Goal: Information Seeking & Learning: Compare options

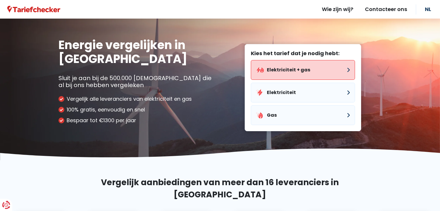
click at [276, 69] on button "Elektriciteit + gas" at bounding box center [303, 70] width 104 height 20
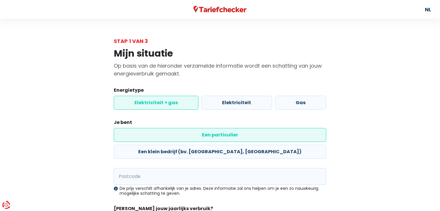
click at [154, 102] on label "Elektriciteit + gas" at bounding box center [156, 103] width 85 height 14
click at [154, 102] on input "Elektriciteit + gas" at bounding box center [156, 103] width 85 height 14
click at [153, 136] on label "Een particulier" at bounding box center [220, 135] width 212 height 14
click at [153, 136] on input "Een particulier" at bounding box center [220, 135] width 212 height 14
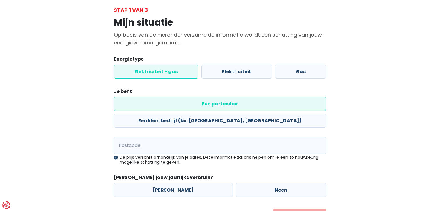
scroll to position [45, 0]
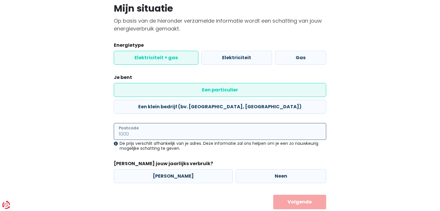
click at [128, 123] on input "Postcode" at bounding box center [220, 131] width 212 height 17
type input "2560"
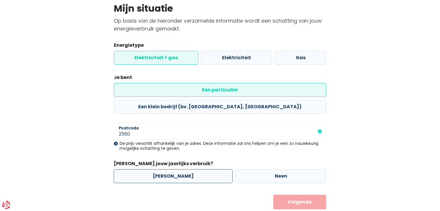
click at [165, 170] on label "[PERSON_NAME]" at bounding box center [173, 177] width 119 height 14
click at [165, 170] on input "[PERSON_NAME]" at bounding box center [173, 177] width 119 height 14
radio input "true"
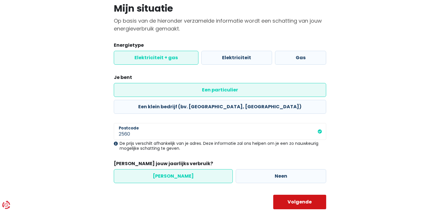
click at [300, 195] on button "Volgende" at bounding box center [299, 202] width 53 height 15
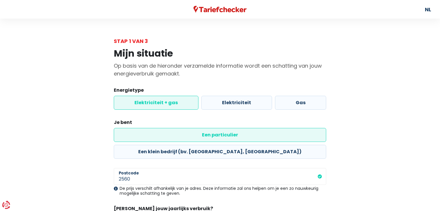
select select
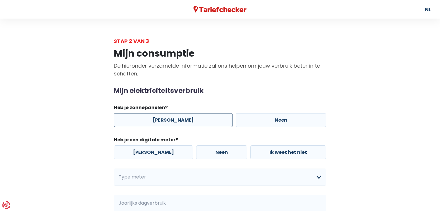
click at [164, 119] on label "[PERSON_NAME]" at bounding box center [173, 120] width 119 height 14
click at [164, 119] on input "[PERSON_NAME]" at bounding box center [173, 120] width 119 height 14
radio input "true"
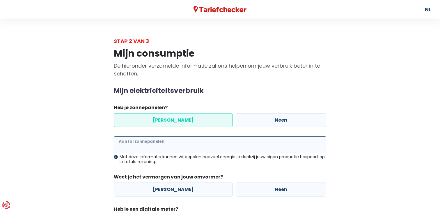
click at [138, 145] on input "Aantal zonnepanelen" at bounding box center [220, 145] width 212 height 17
type input "9"
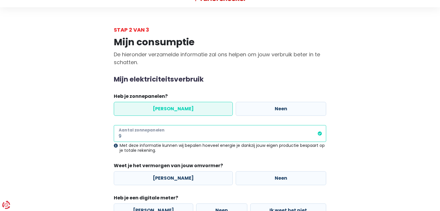
scroll to position [58, 0]
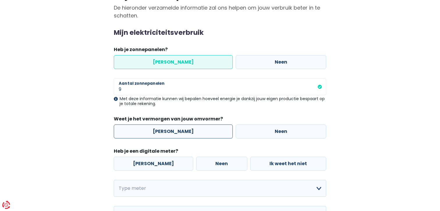
click at [180, 131] on label "[PERSON_NAME]" at bounding box center [173, 132] width 119 height 14
click at [180, 131] on input "[PERSON_NAME]" at bounding box center [173, 132] width 119 height 14
radio input "true"
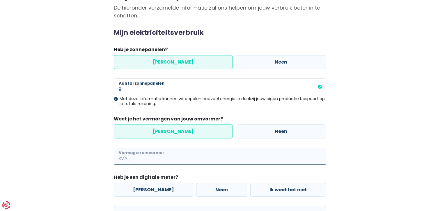
click at [139, 158] on input "Vermogen omvormer" at bounding box center [228, 156] width 198 height 17
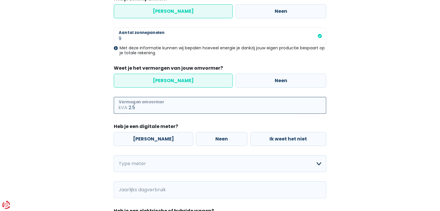
scroll to position [116, 0]
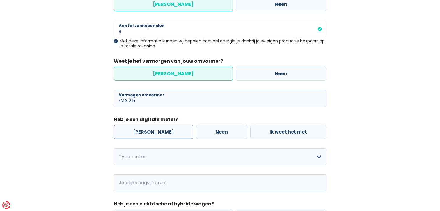
type input "2"
click at [140, 131] on label "[PERSON_NAME]" at bounding box center [153, 132] width 79 height 14
click at [140, 131] on input "[PERSON_NAME]" at bounding box center [153, 132] width 79 height 14
radio input "true"
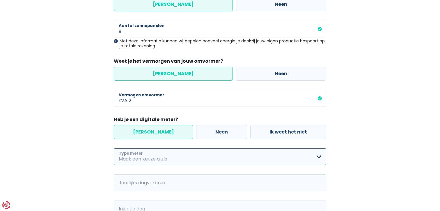
click at [318, 156] on select "Enkelvoudig Tweevoudig Enkelvoudig + uitsluitend nachttarief Tweevoudig + uitsl…" at bounding box center [220, 157] width 212 height 17
select select "day_single_rate"
click at [114, 149] on select "Enkelvoudig Tweevoudig Enkelvoudig + uitsluitend nachttarief Tweevoudig + uitsl…" at bounding box center [220, 157] width 212 height 17
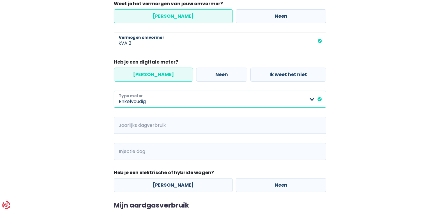
scroll to position [175, 0]
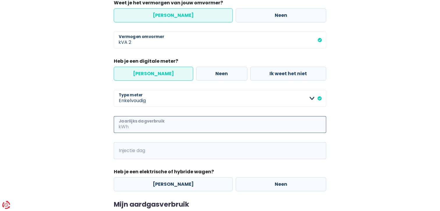
click at [173, 124] on input "Jaarlijks dagverbruik" at bounding box center [228, 124] width 196 height 17
type input "712"
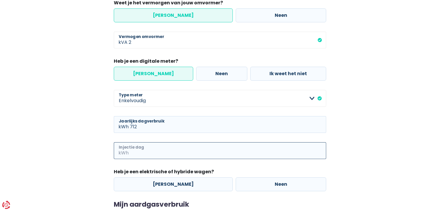
click at [146, 151] on input "Injectie dag" at bounding box center [228, 151] width 196 height 17
click at [143, 151] on input "Injectie dag" at bounding box center [228, 151] width 196 height 17
click at [141, 124] on input "712" at bounding box center [228, 124] width 196 height 17
click at [125, 150] on span "kWh" at bounding box center [122, 151] width 16 height 17
click at [151, 152] on input "Injectie dag" at bounding box center [228, 151] width 196 height 17
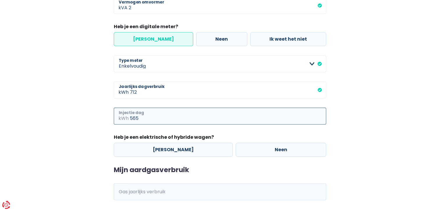
scroll to position [232, 0]
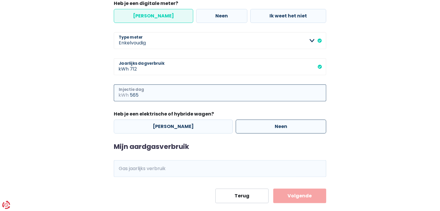
type input "565"
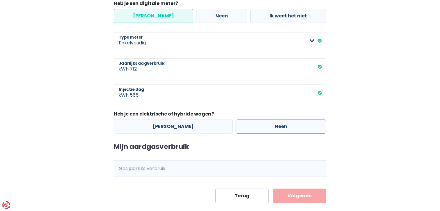
click at [263, 125] on label "Neen" at bounding box center [281, 127] width 90 height 14
click at [263, 125] on input "Neen" at bounding box center [281, 127] width 90 height 14
radio input "true"
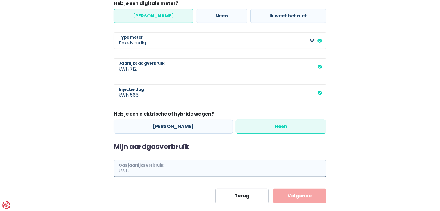
click at [131, 169] on input "Gas jaarlijks verbruik" at bounding box center [228, 169] width 196 height 17
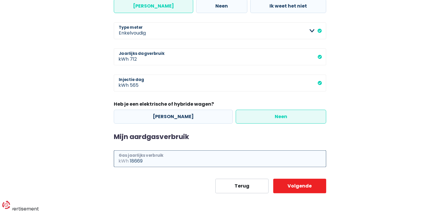
scroll to position [243, 0]
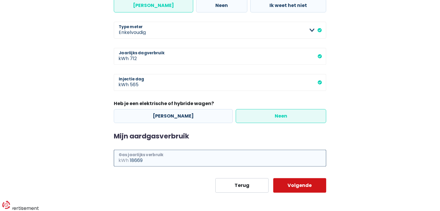
type input "18669"
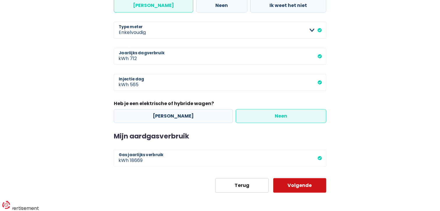
click at [296, 184] on button "Volgende" at bounding box center [299, 186] width 53 height 15
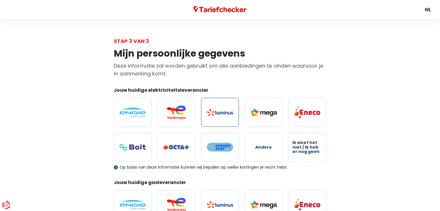
click at [220, 113] on img at bounding box center [220, 112] width 26 height 7
click at [220, 113] on input "radio" at bounding box center [220, 112] width 38 height 29
radio input "true"
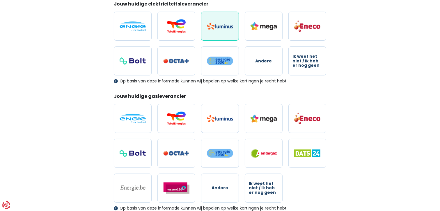
scroll to position [87, 0]
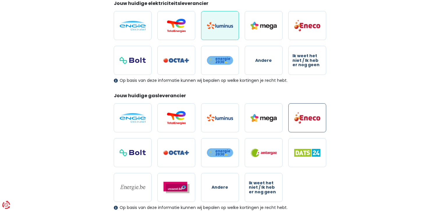
click at [303, 118] on img at bounding box center [307, 118] width 26 height 12
click at [303, 118] on input "radio" at bounding box center [307, 118] width 38 height 29
radio input "true"
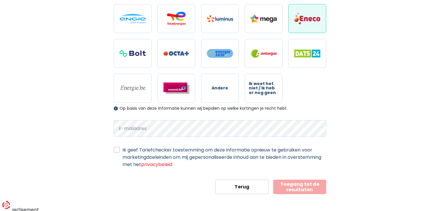
scroll to position [187, 0]
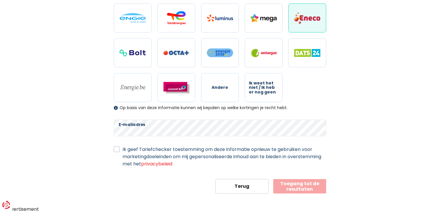
click at [122, 149] on label "Ik geef Tariefchecker toestemming om deze informatie opnieuw te gebruiken voor …" at bounding box center [224, 157] width 204 height 22
click at [116, 149] on input "Ik geef Tariefchecker toestemming om deze informatie opnieuw te gebruiken voor …" at bounding box center [117, 149] width 6 height 6
checkbox input "true"
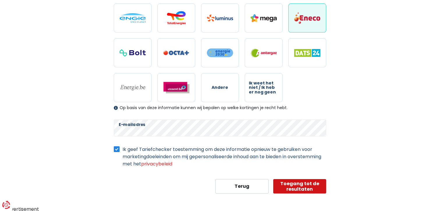
click at [298, 184] on button "Toegang tot de resultaten" at bounding box center [299, 186] width 53 height 15
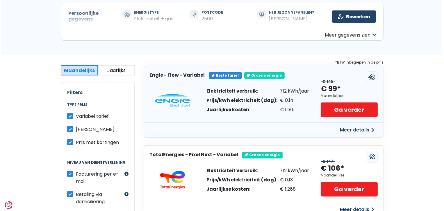
scroll to position [58, 0]
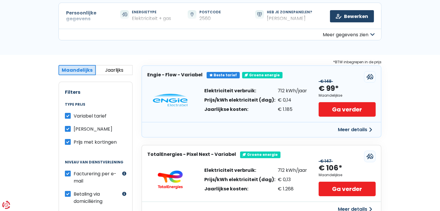
click at [345, 129] on button "Meer details" at bounding box center [354, 130] width 41 height 10
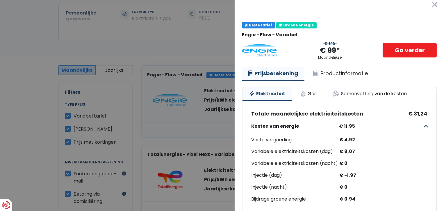
scroll to position [0, 0]
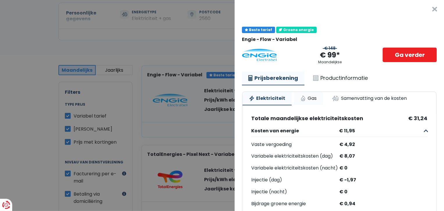
click at [309, 98] on link "Gas" at bounding box center [308, 98] width 29 height 13
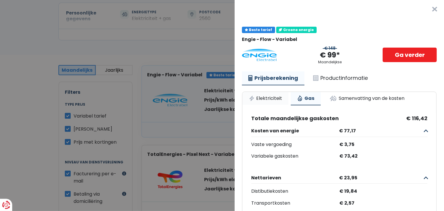
click at [271, 97] on link "Elektriciteit" at bounding box center [266, 98] width 46 height 13
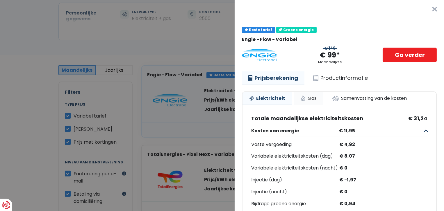
click at [309, 97] on link "Gas" at bounding box center [308, 98] width 29 height 13
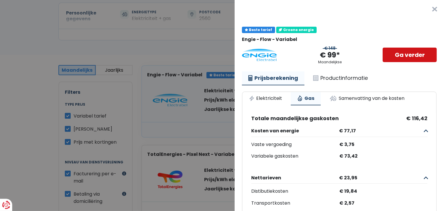
click at [398, 54] on link "Ga verder" at bounding box center [410, 55] width 54 height 15
